Goal: Check status: Check status

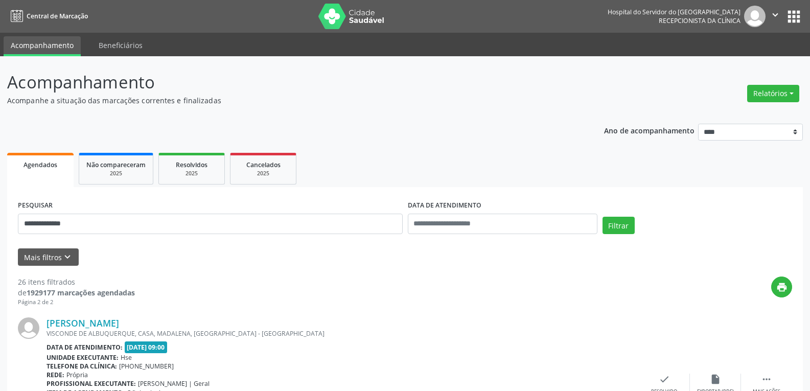
drag, startPoint x: 107, startPoint y: 235, endPoint x: 102, endPoint y: 231, distance: 6.5
click at [106, 234] on div "**********" at bounding box center [210, 219] width 390 height 43
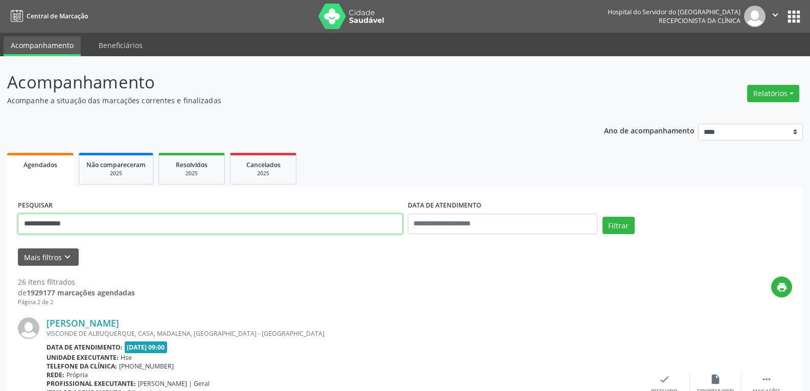
click at [77, 227] on input "**********" at bounding box center [210, 224] width 385 height 20
drag, startPoint x: 81, startPoint y: 224, endPoint x: 0, endPoint y: 195, distance: 86.2
click at [603, 217] on button "Filtrar" at bounding box center [619, 225] width 32 height 17
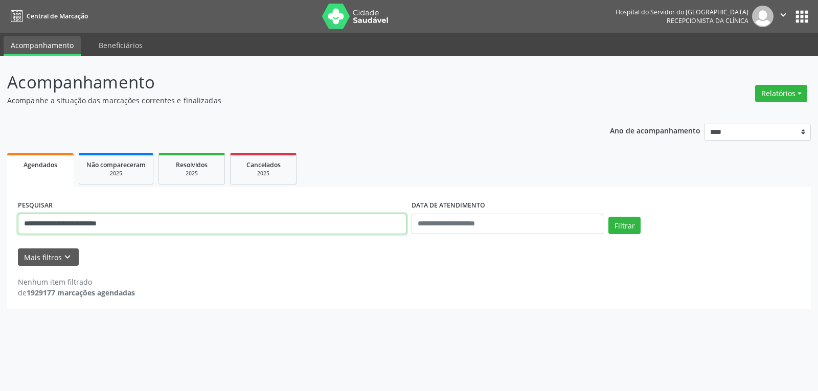
click at [126, 222] on input "**********" at bounding box center [212, 224] width 389 height 20
click at [608, 217] on button "Filtrar" at bounding box center [624, 225] width 32 height 17
click at [89, 224] on input "**********" at bounding box center [212, 224] width 389 height 20
click at [608, 217] on button "Filtrar" at bounding box center [624, 225] width 32 height 17
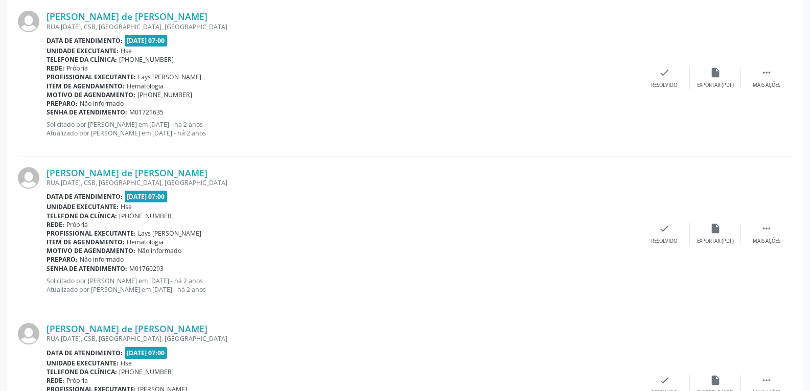
scroll to position [540, 0]
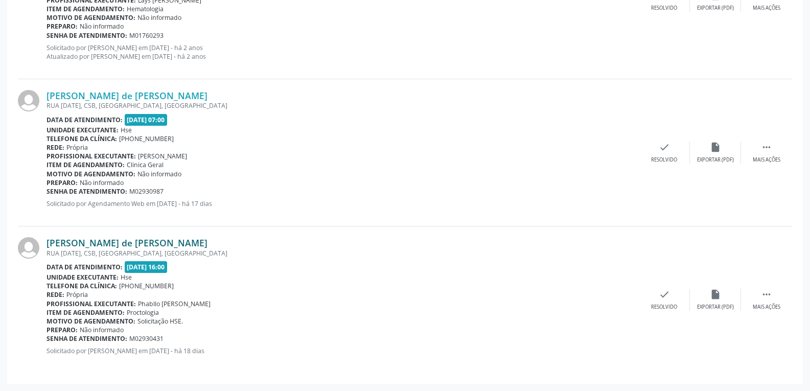
click at [97, 243] on link "[PERSON_NAME] de [PERSON_NAME]" at bounding box center [127, 242] width 161 height 11
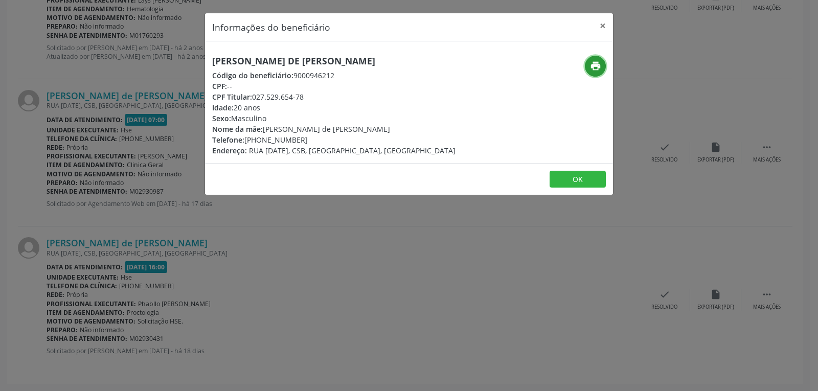
click at [589, 69] on button "print" at bounding box center [595, 66] width 21 height 21
drag, startPoint x: 252, startPoint y: 98, endPoint x: 386, endPoint y: 97, distance: 134.0
click at [386, 97] on div "CPF Titular: 027.529.654-78" at bounding box center [333, 97] width 243 height 11
copy div "027.529.654-78"
click at [262, 140] on div "Telefone: [PHONE_NUMBER]" at bounding box center [333, 139] width 243 height 11
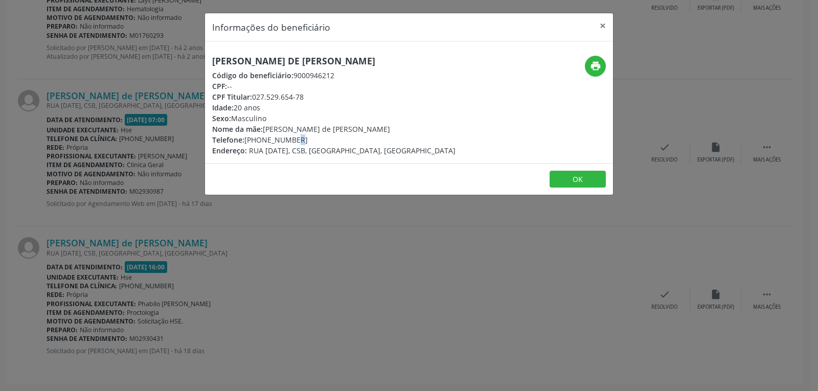
click at [260, 139] on div "Telefone: [PHONE_NUMBER]" at bounding box center [333, 139] width 243 height 11
drag, startPoint x: 260, startPoint y: 139, endPoint x: 299, endPoint y: 137, distance: 38.9
click at [299, 137] on div "Telefone: [PHONE_NUMBER]" at bounding box center [333, 139] width 243 height 11
copy div "98653-0226"
click at [605, 23] on button "×" at bounding box center [603, 25] width 20 height 25
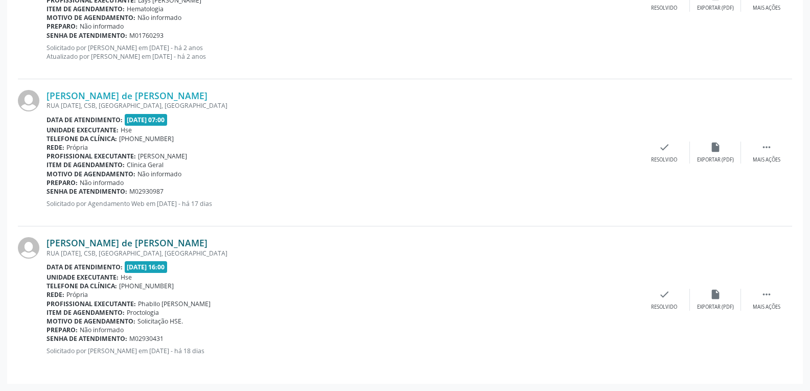
click at [94, 245] on link "[PERSON_NAME] de [PERSON_NAME]" at bounding box center [127, 242] width 161 height 11
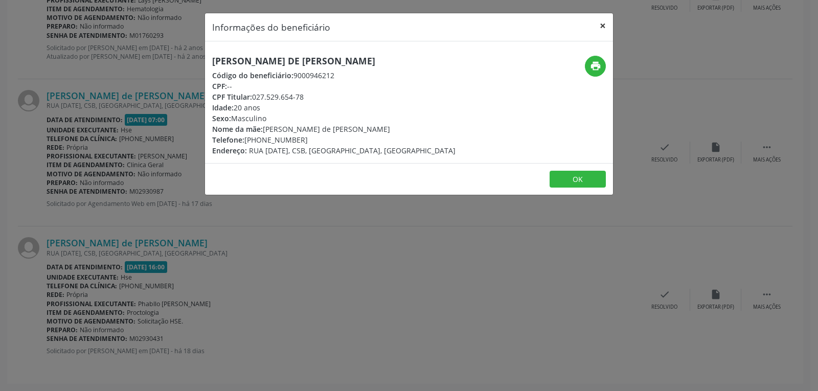
click at [604, 22] on button "×" at bounding box center [603, 25] width 20 height 25
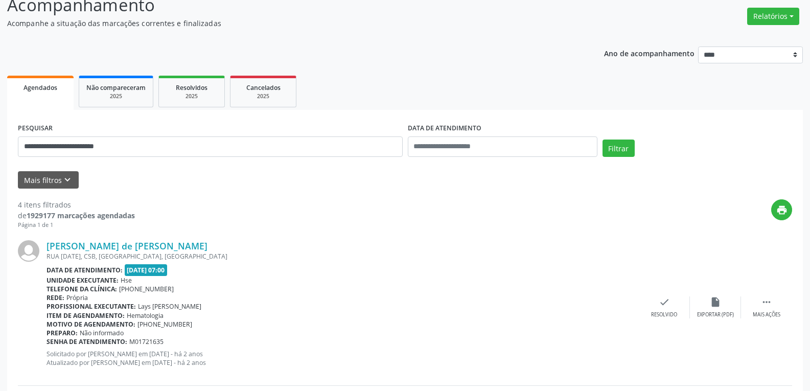
scroll to position [0, 0]
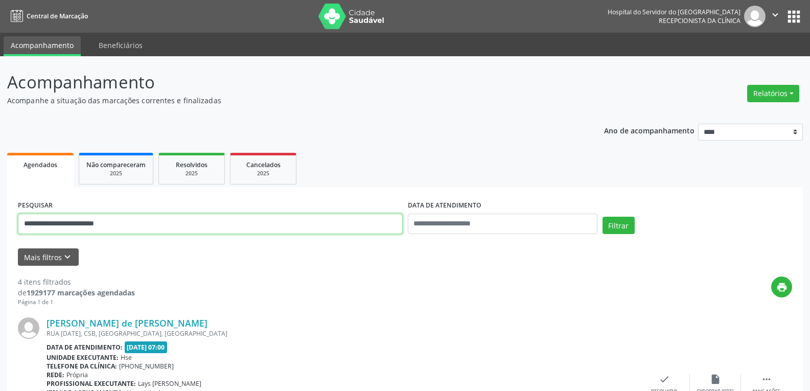
drag, startPoint x: 160, startPoint y: 218, endPoint x: 0, endPoint y: 219, distance: 160.1
type input "**********"
click at [603, 217] on button "Filtrar" at bounding box center [619, 225] width 32 height 17
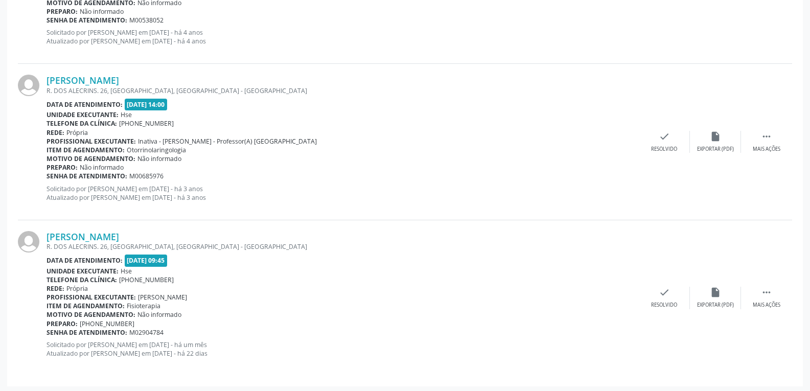
scroll to position [1495, 0]
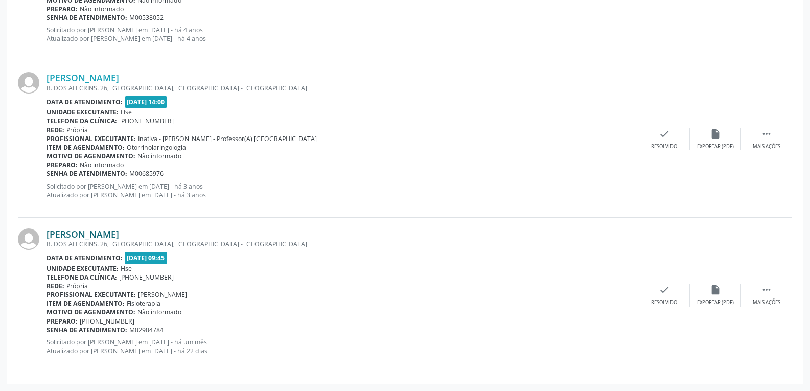
click at [89, 234] on link "[PERSON_NAME]" at bounding box center [83, 234] width 73 height 11
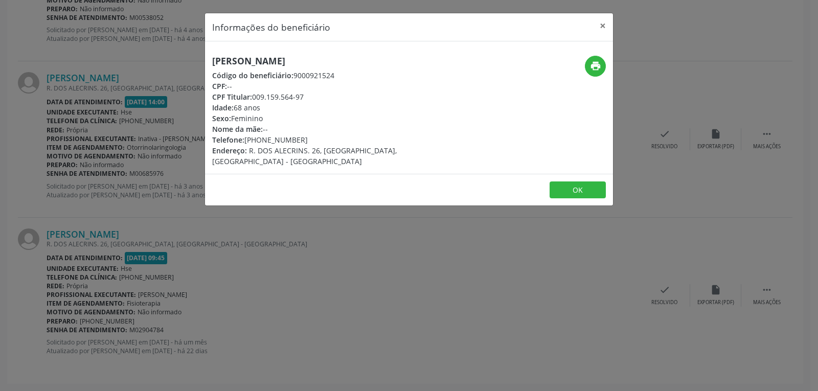
click at [584, 65] on div "print" at bounding box center [545, 66] width 122 height 21
click at [591, 65] on icon "print" at bounding box center [595, 65] width 11 height 11
click at [604, 22] on button "×" at bounding box center [603, 25] width 20 height 25
